Goal: Information Seeking & Learning: Learn about a topic

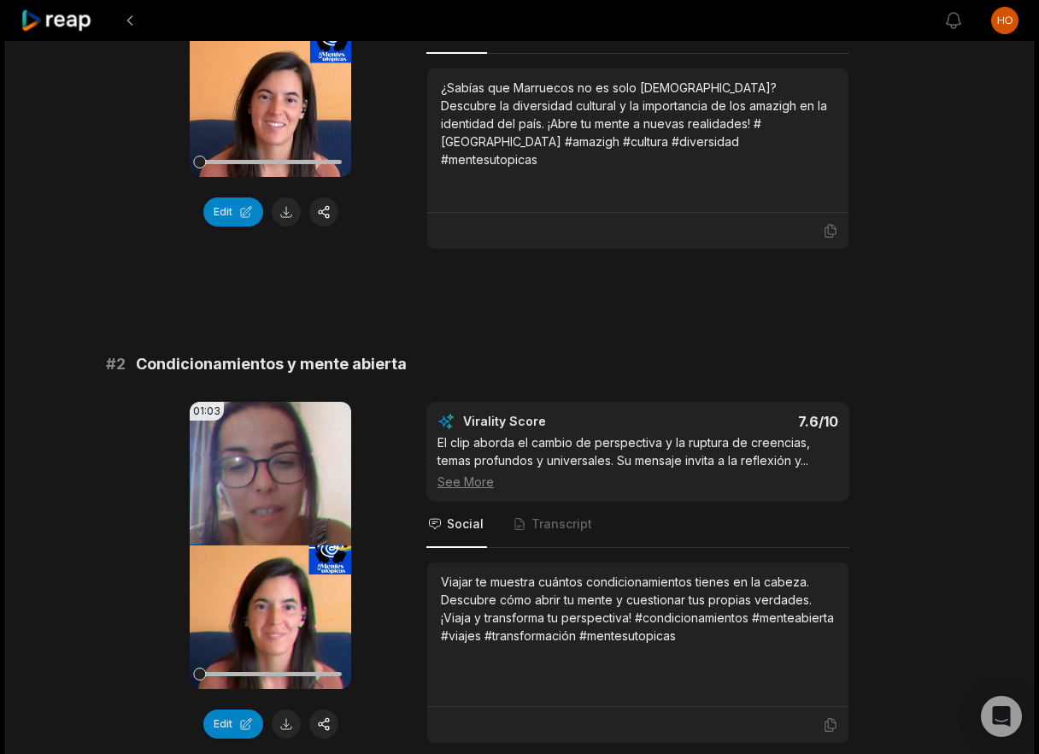
scroll to position [431, 0]
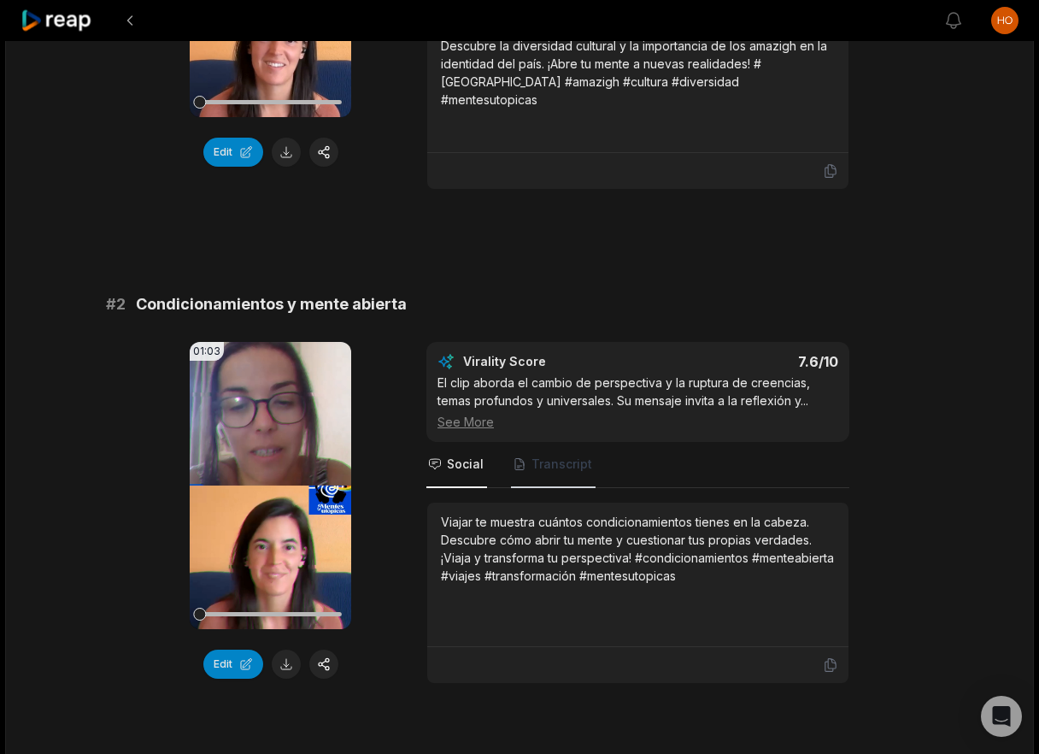
click at [553, 455] on span "Transcript" at bounding box center [562, 463] width 61 height 17
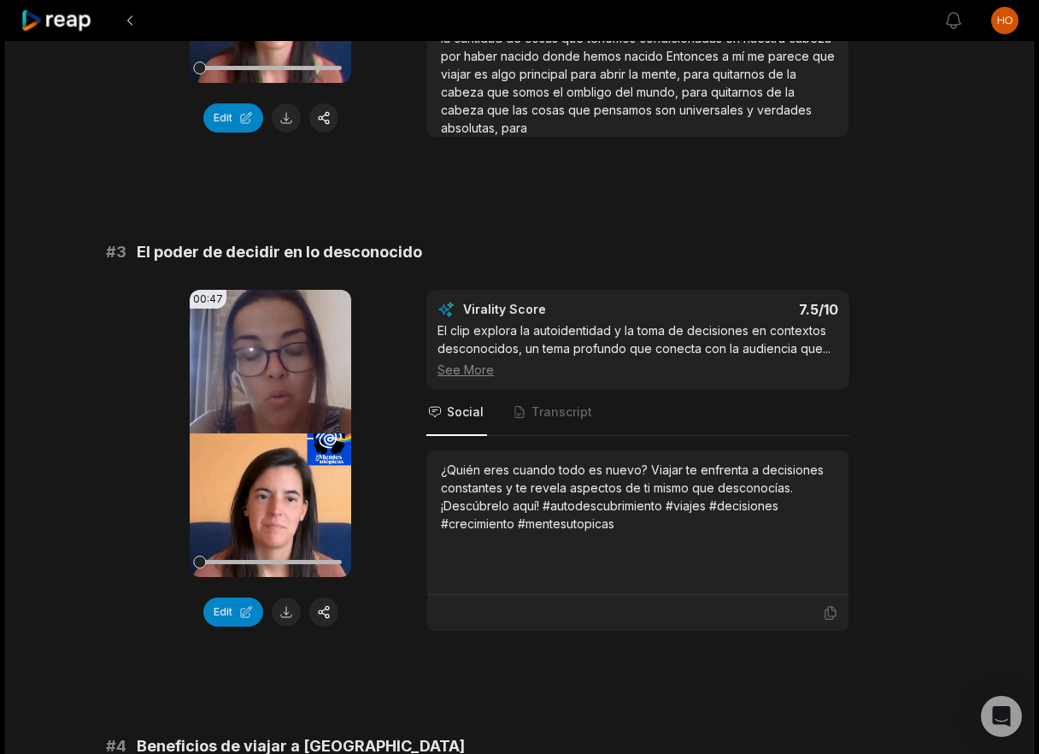
scroll to position [1025, 0]
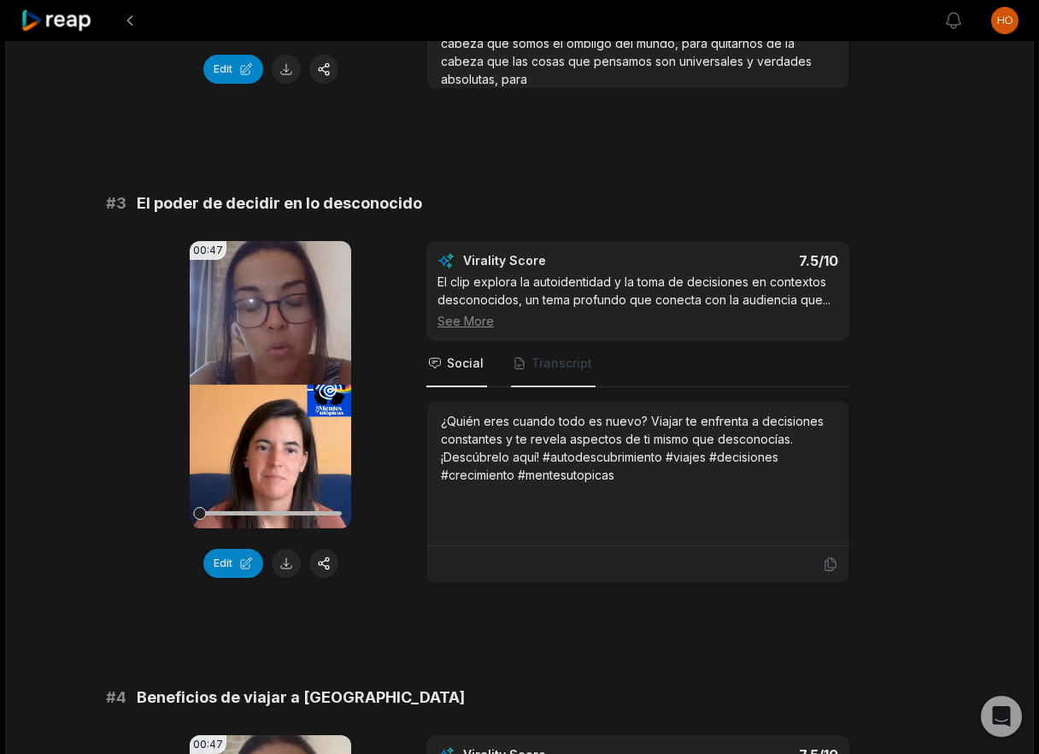
click at [536, 358] on span "Transcript" at bounding box center [553, 364] width 85 height 46
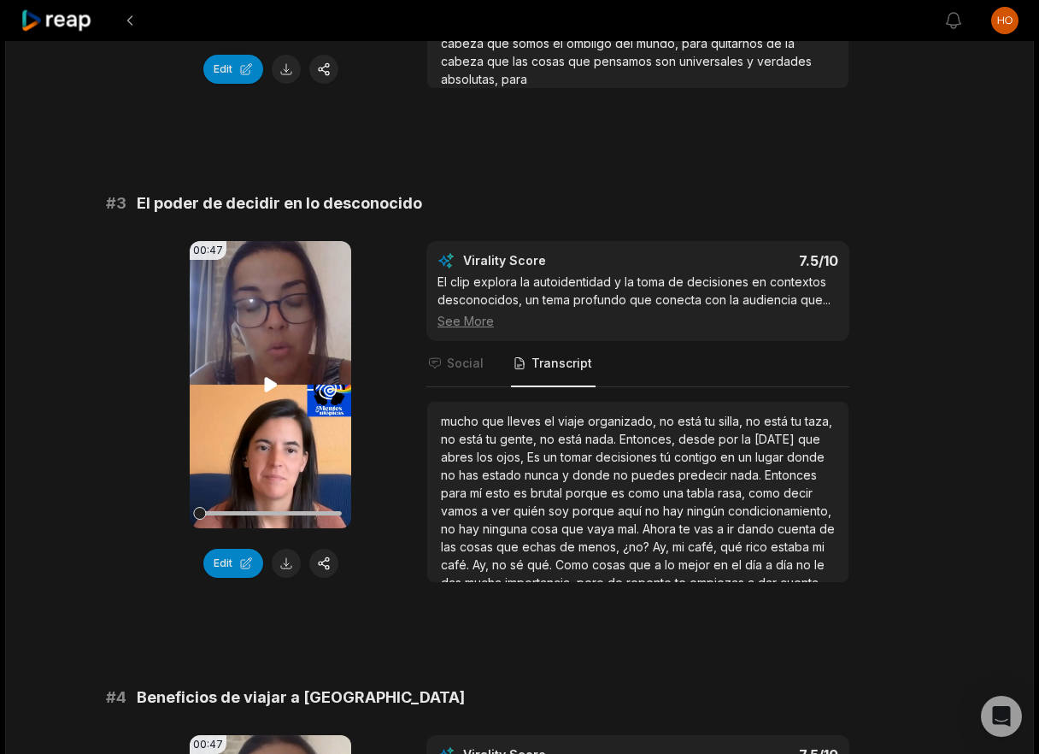
click at [272, 377] on icon at bounding box center [270, 384] width 13 height 15
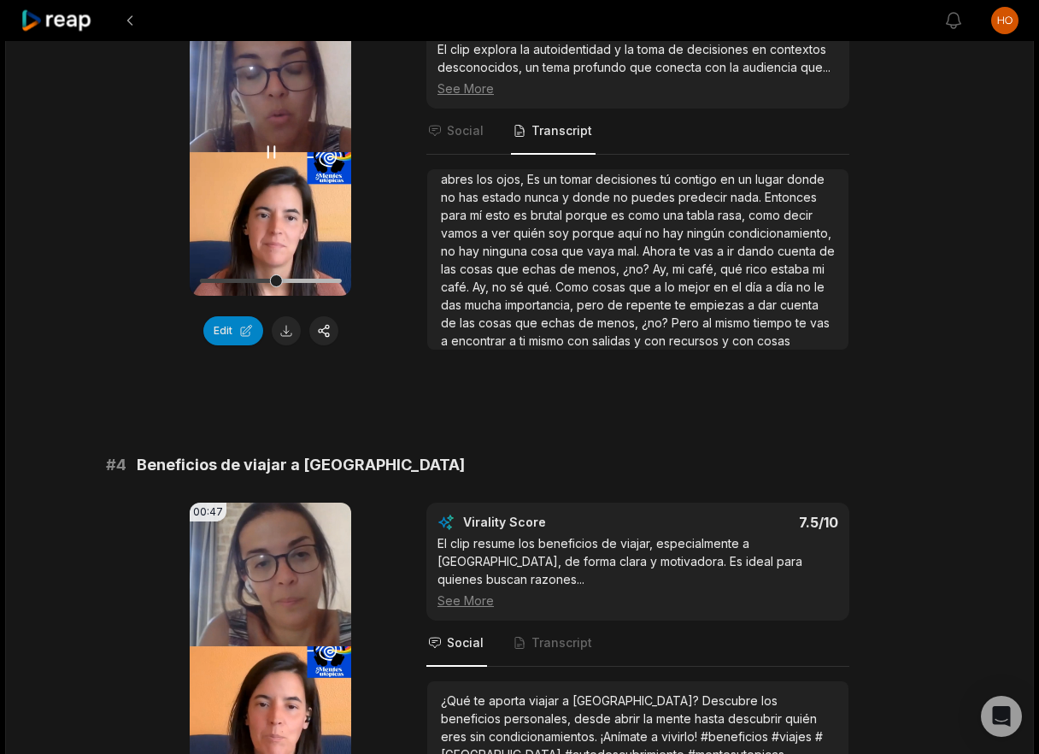
scroll to position [1228, 0]
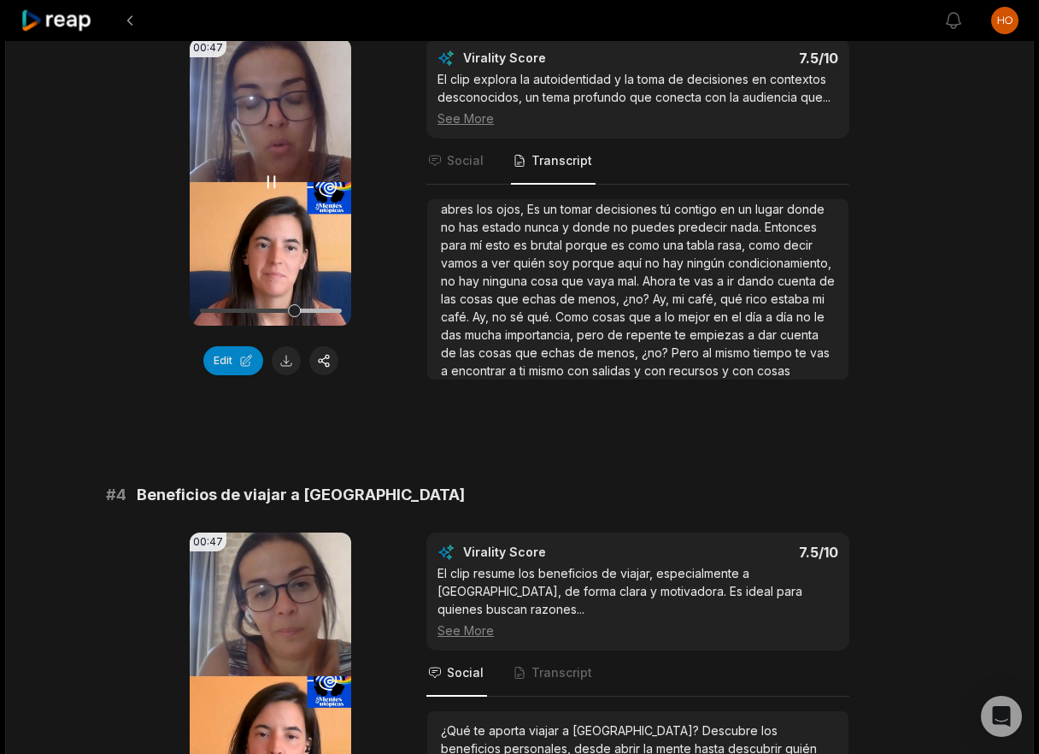
click at [269, 172] on icon at bounding box center [271, 182] width 21 height 21
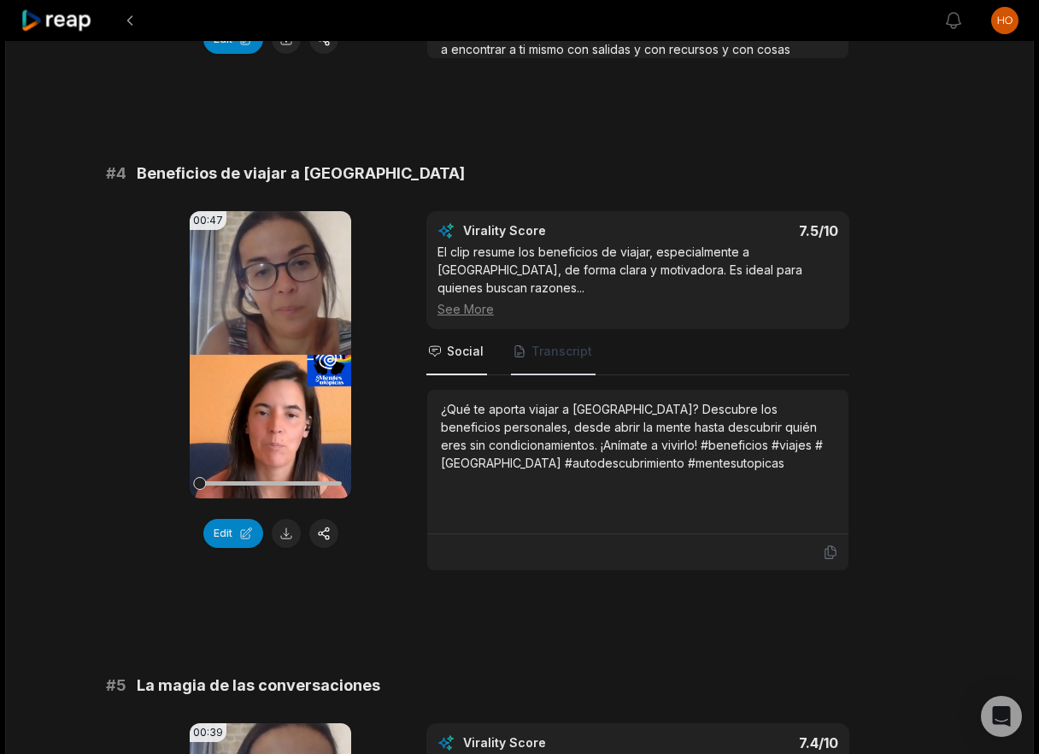
click at [531, 329] on span "Transcript" at bounding box center [553, 352] width 85 height 46
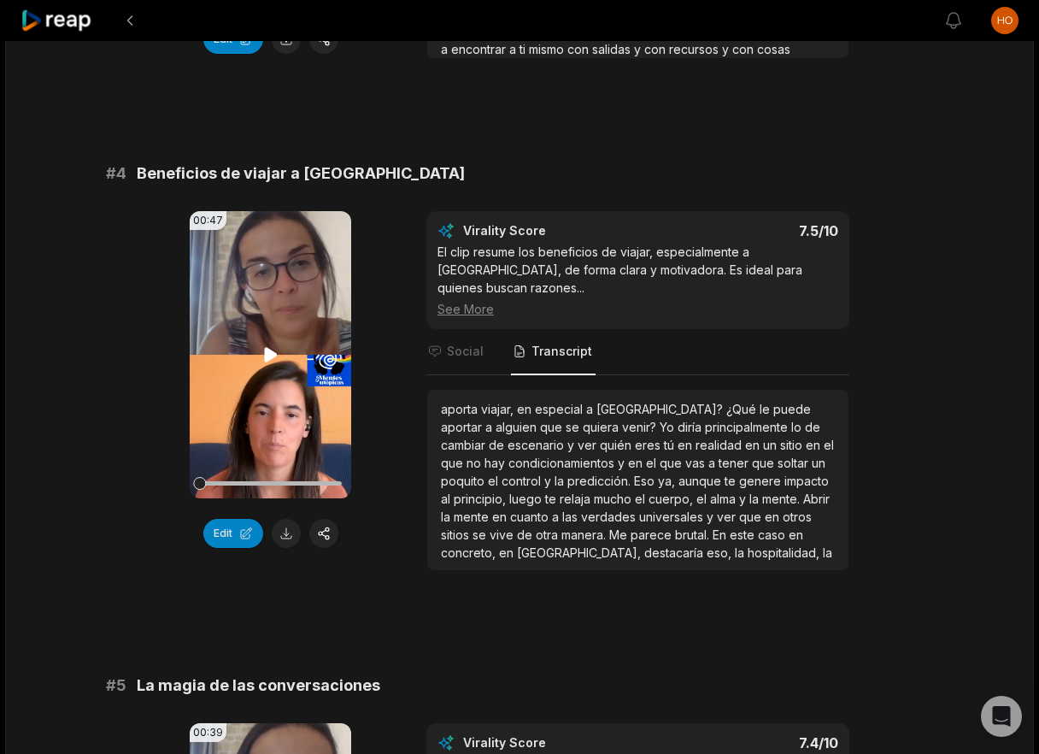
click at [270, 347] on icon at bounding box center [270, 354] width 13 height 15
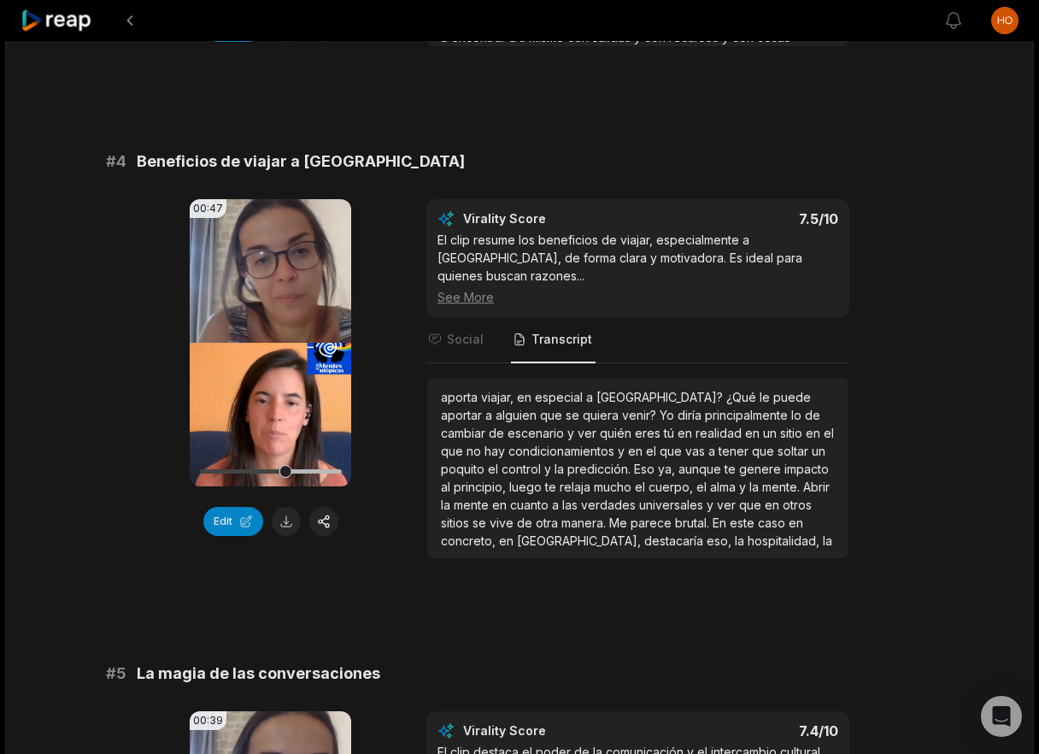
scroll to position [1562, 0]
click at [276, 332] on icon at bounding box center [271, 342] width 21 height 21
